Goal: Task Accomplishment & Management: Use online tool/utility

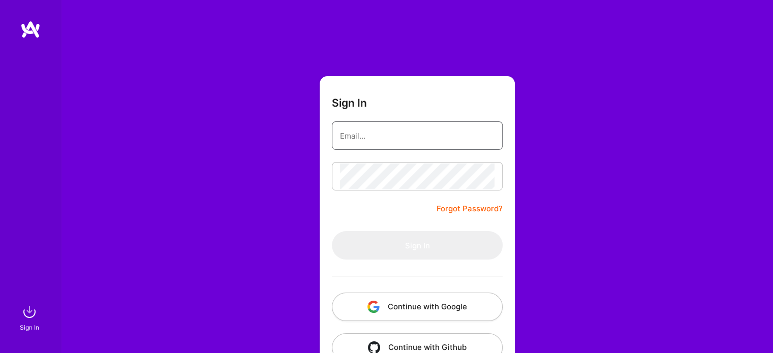
click at [386, 142] on input "email" at bounding box center [417, 136] width 155 height 26
type input "d.wyatt25@gmail.com"
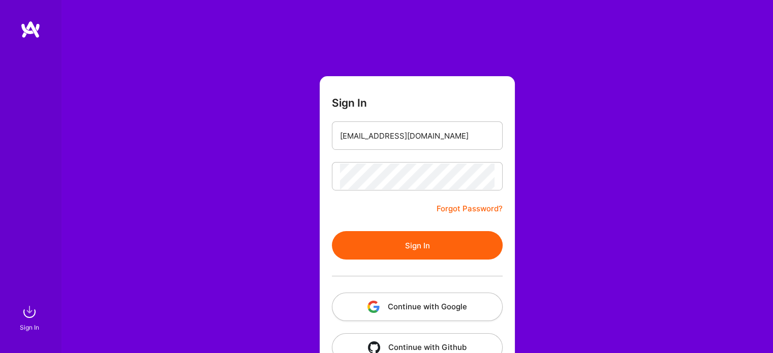
click at [435, 249] on button "Sign In" at bounding box center [417, 245] width 171 height 28
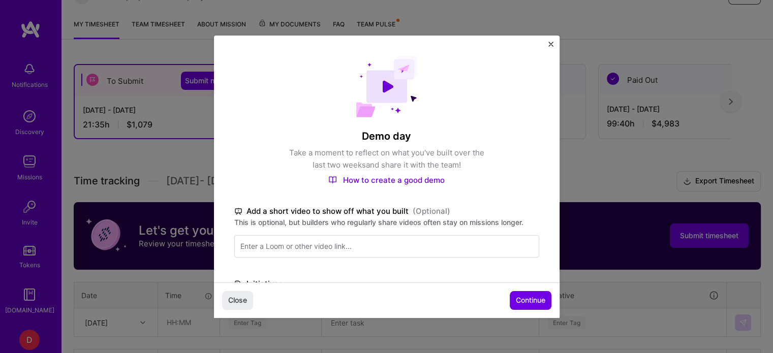
scroll to position [260, 0]
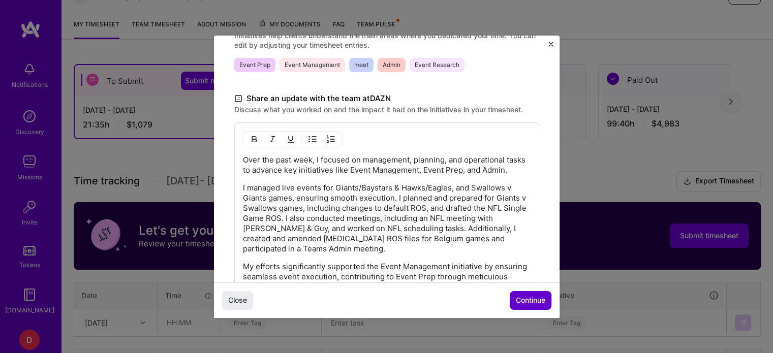
click at [535, 299] on span "Continue" at bounding box center [530, 300] width 29 height 10
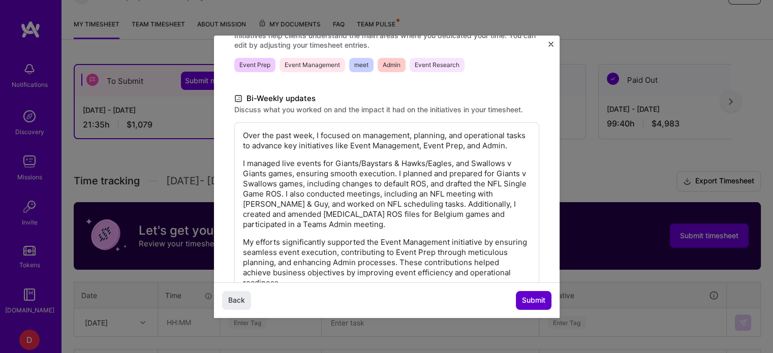
click at [538, 301] on span "Submit" at bounding box center [533, 300] width 23 height 10
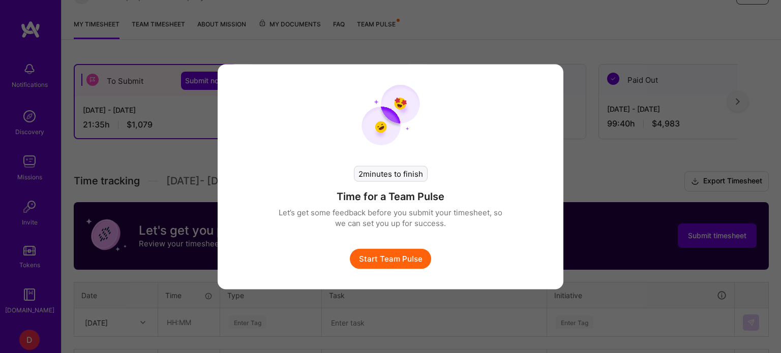
click at [363, 257] on button "Start Team Pulse" at bounding box center [390, 259] width 81 height 20
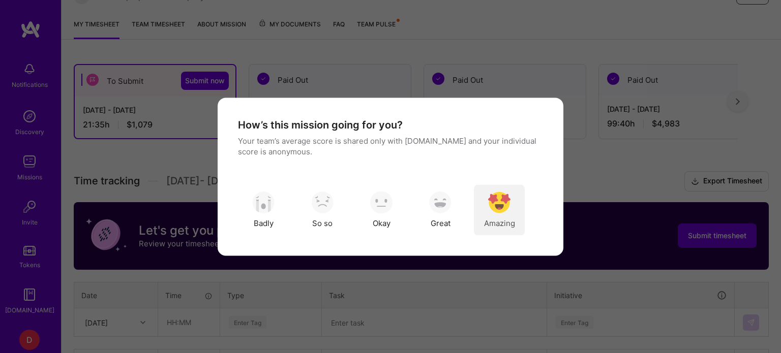
click at [492, 210] on img "modal" at bounding box center [499, 203] width 22 height 22
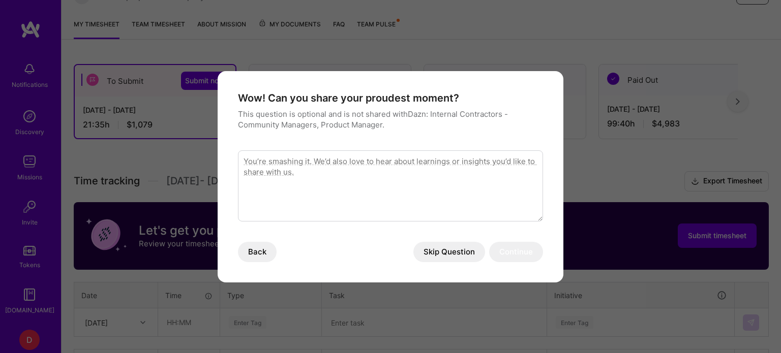
click at [453, 254] on button "Skip Question" at bounding box center [449, 252] width 72 height 20
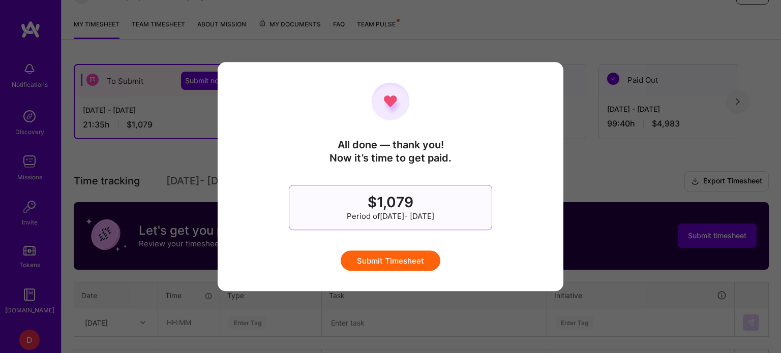
click at [410, 268] on button "Submit Timesheet" at bounding box center [391, 261] width 100 height 20
